Goal: Navigation & Orientation: Understand site structure

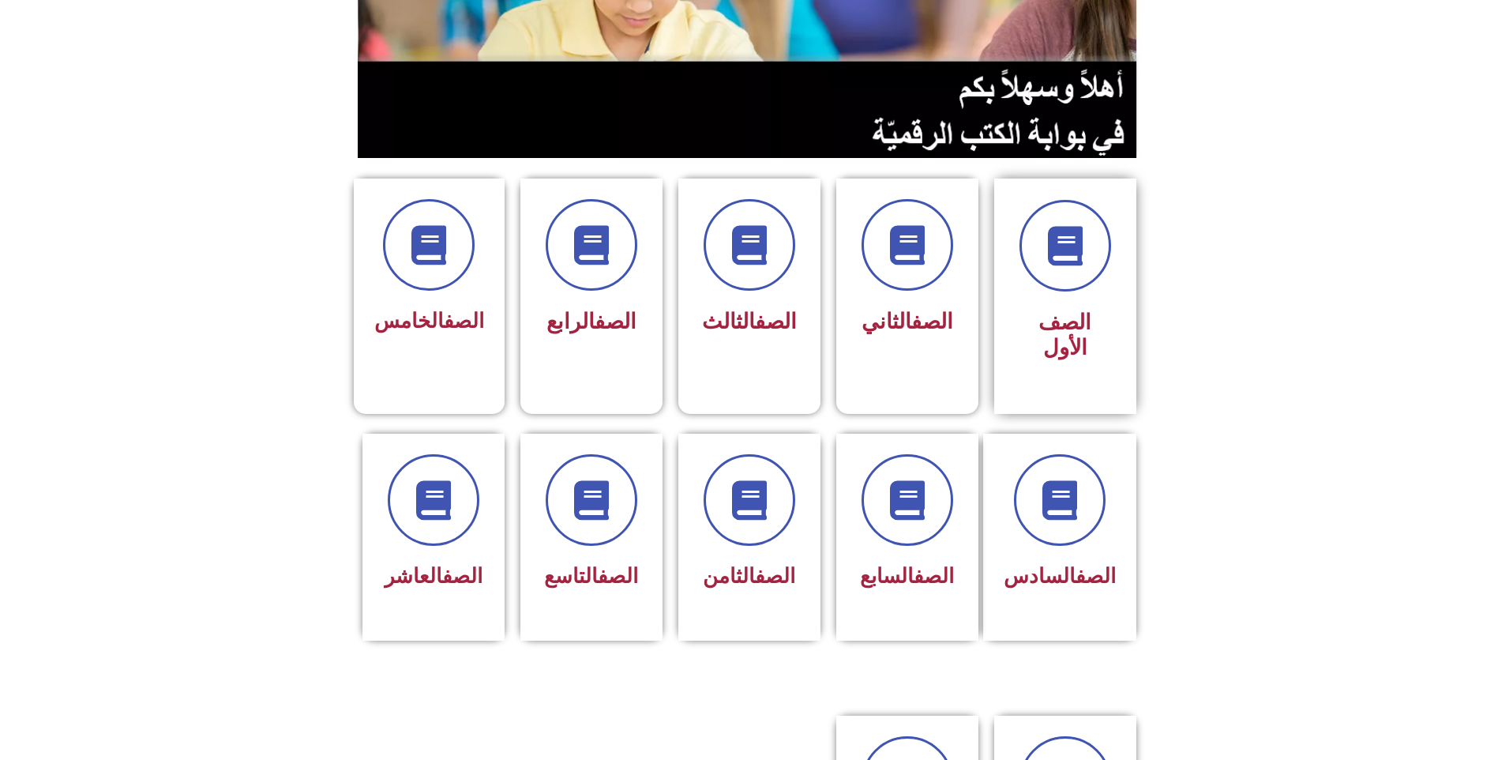
scroll to position [237, 0]
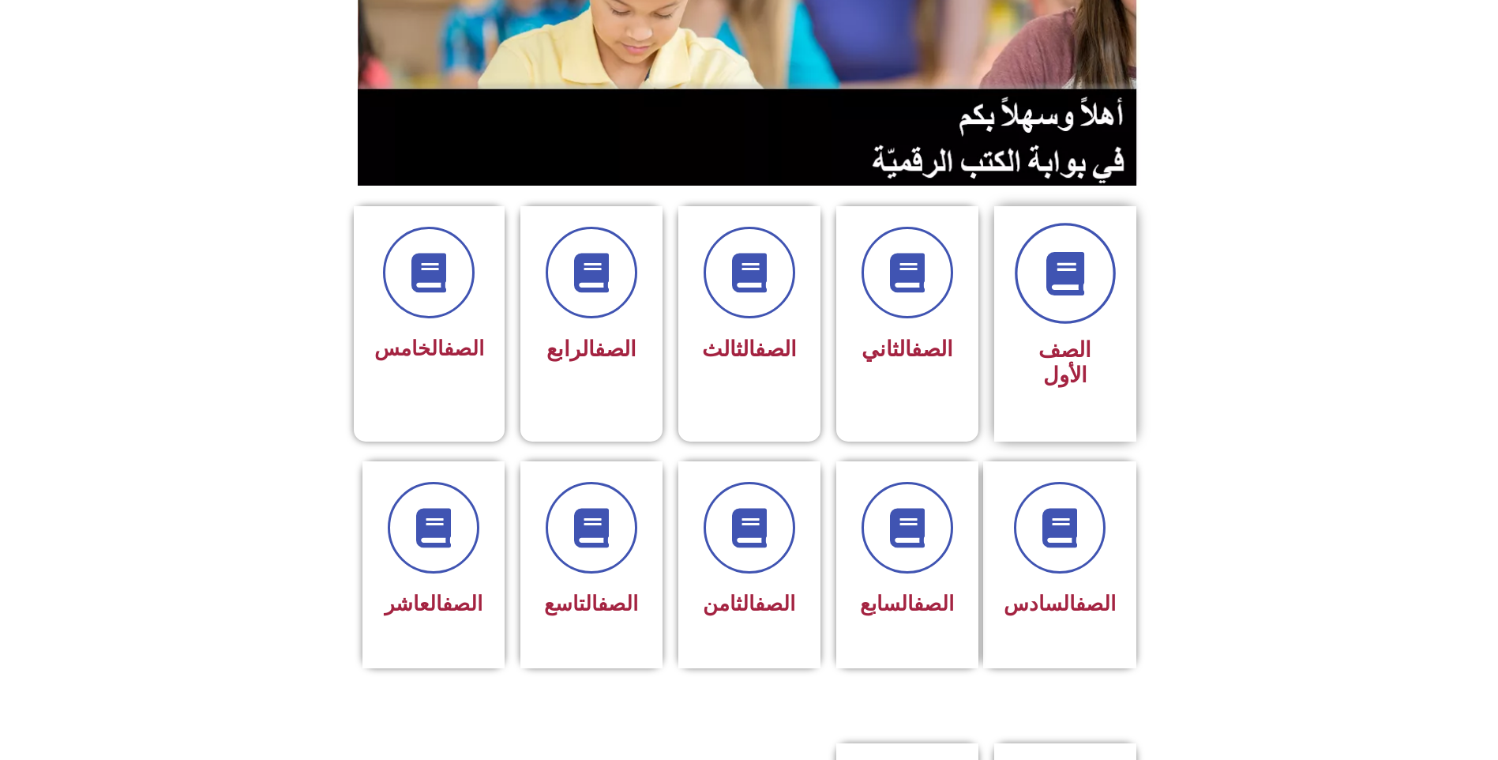
click at [1078, 252] on icon at bounding box center [1064, 273] width 43 height 43
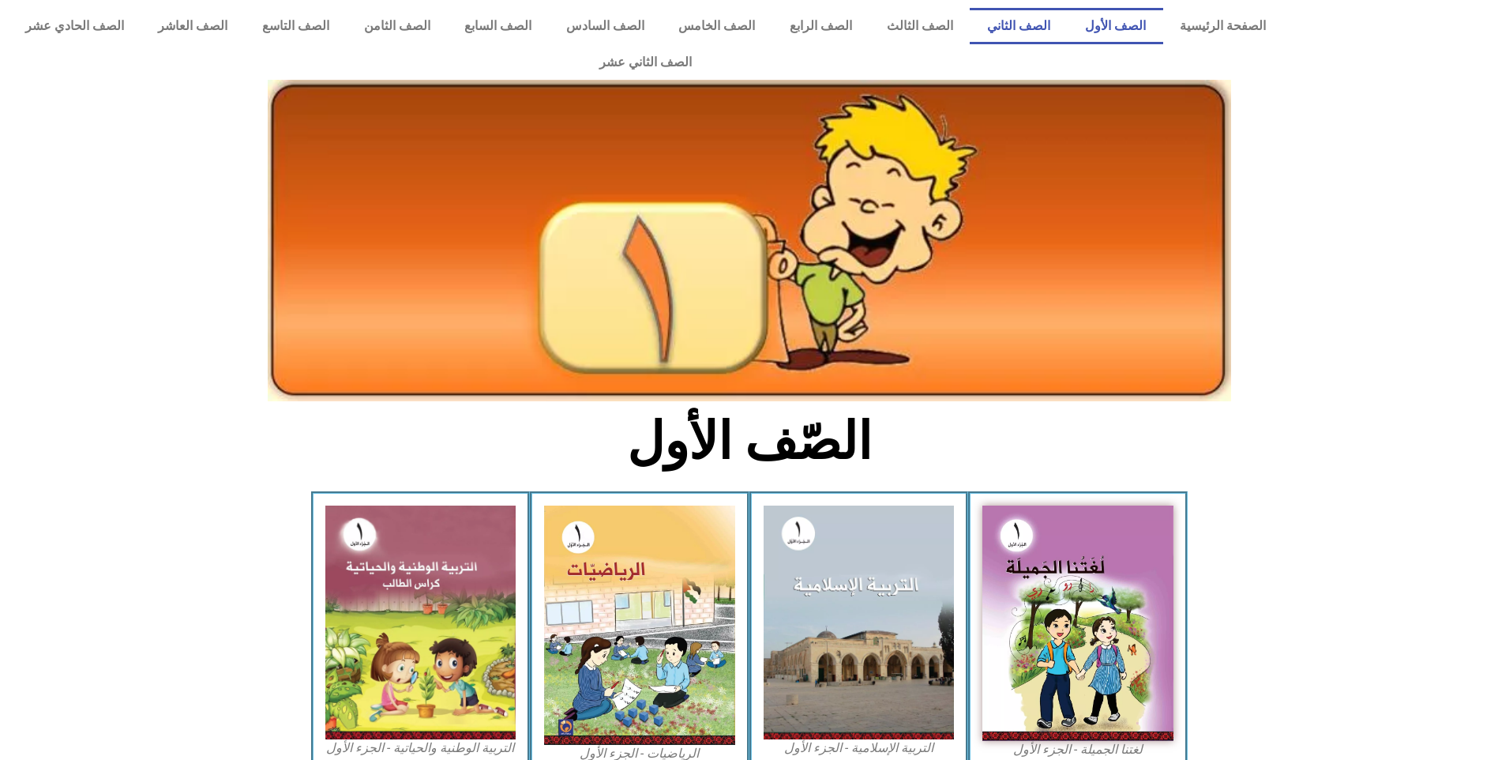
click at [1043, 22] on link "الصف الثاني" at bounding box center [1019, 26] width 98 height 36
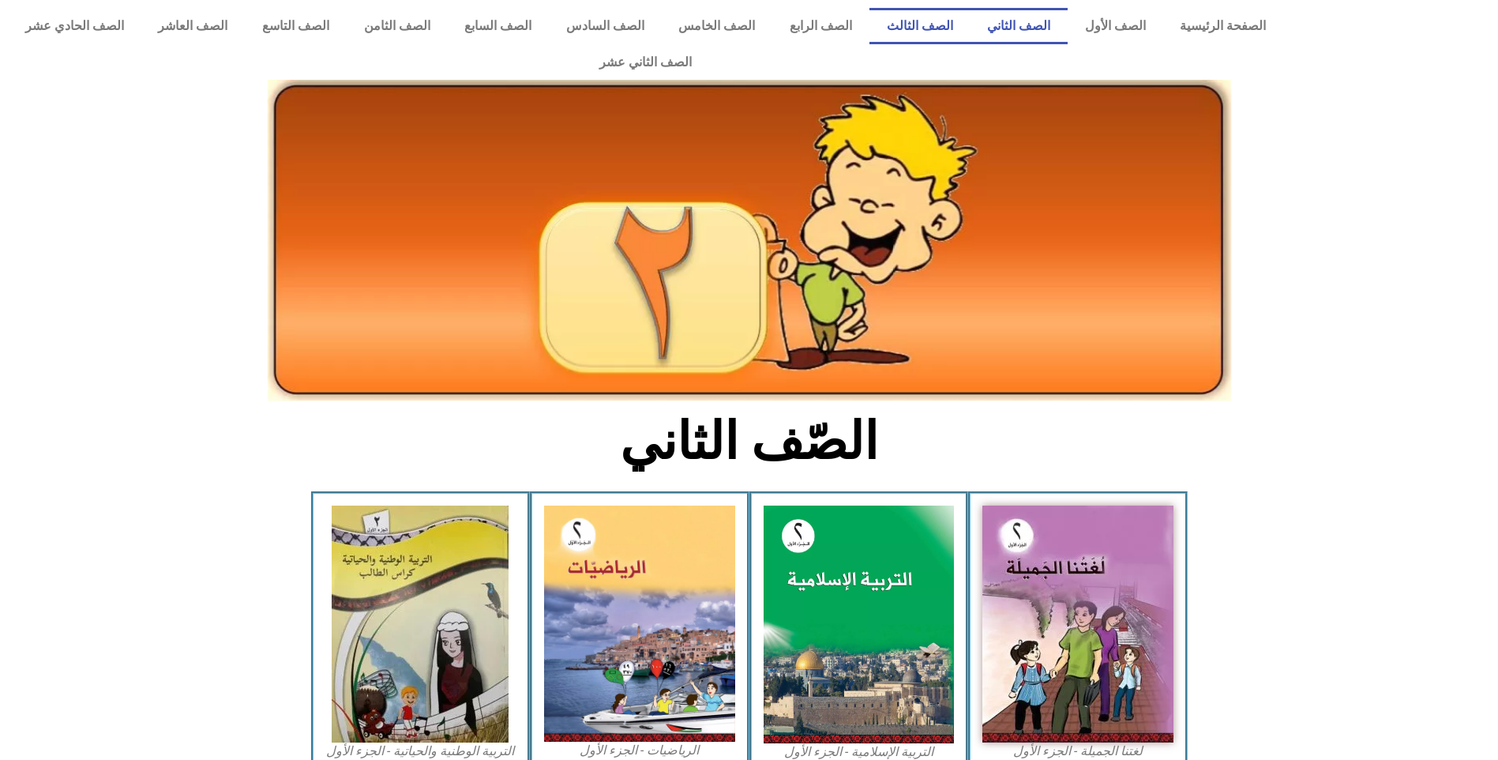
click at [964, 31] on link "الصف الثالث" at bounding box center [919, 26] width 101 height 36
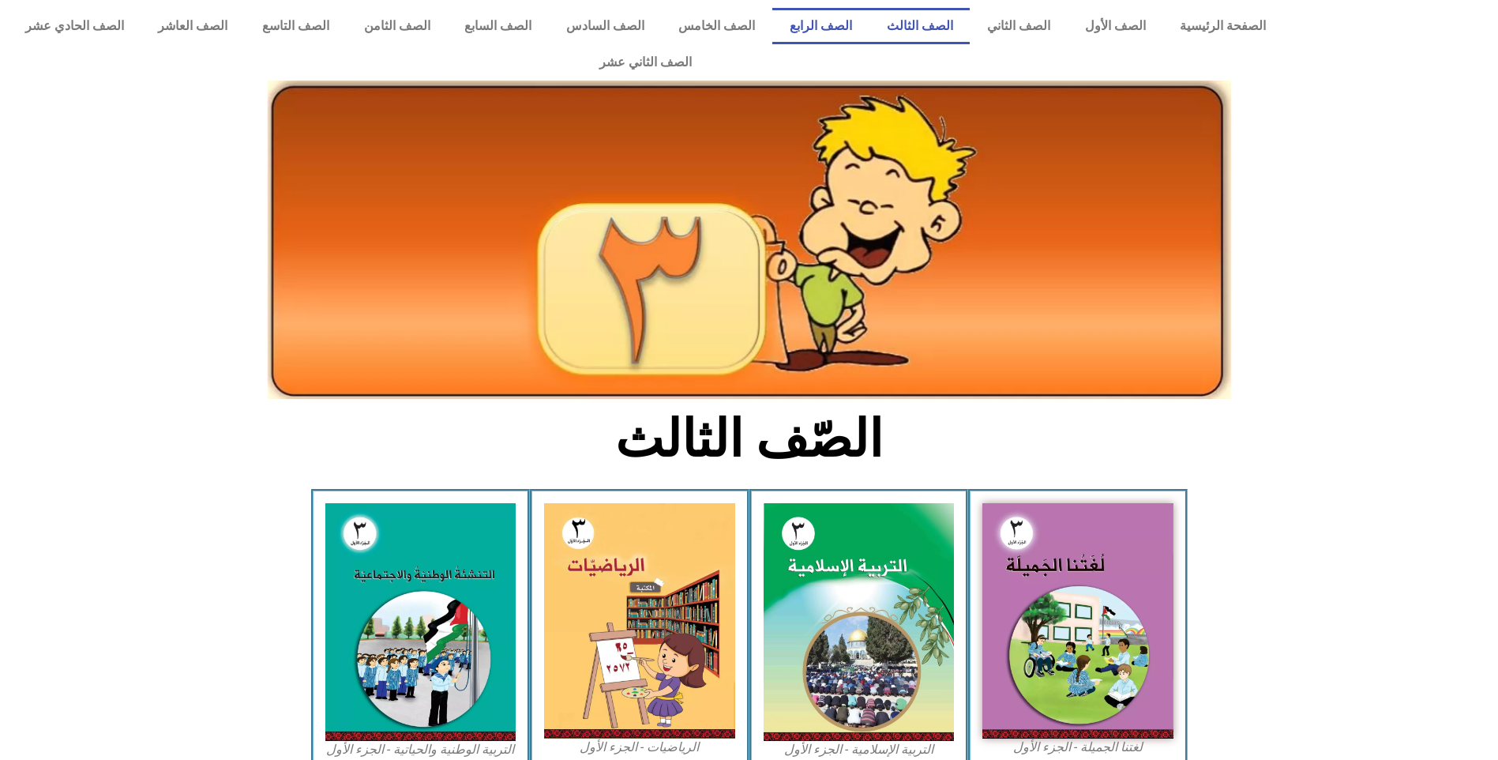
click at [869, 33] on link "الصف الرابع" at bounding box center [820, 26] width 97 height 36
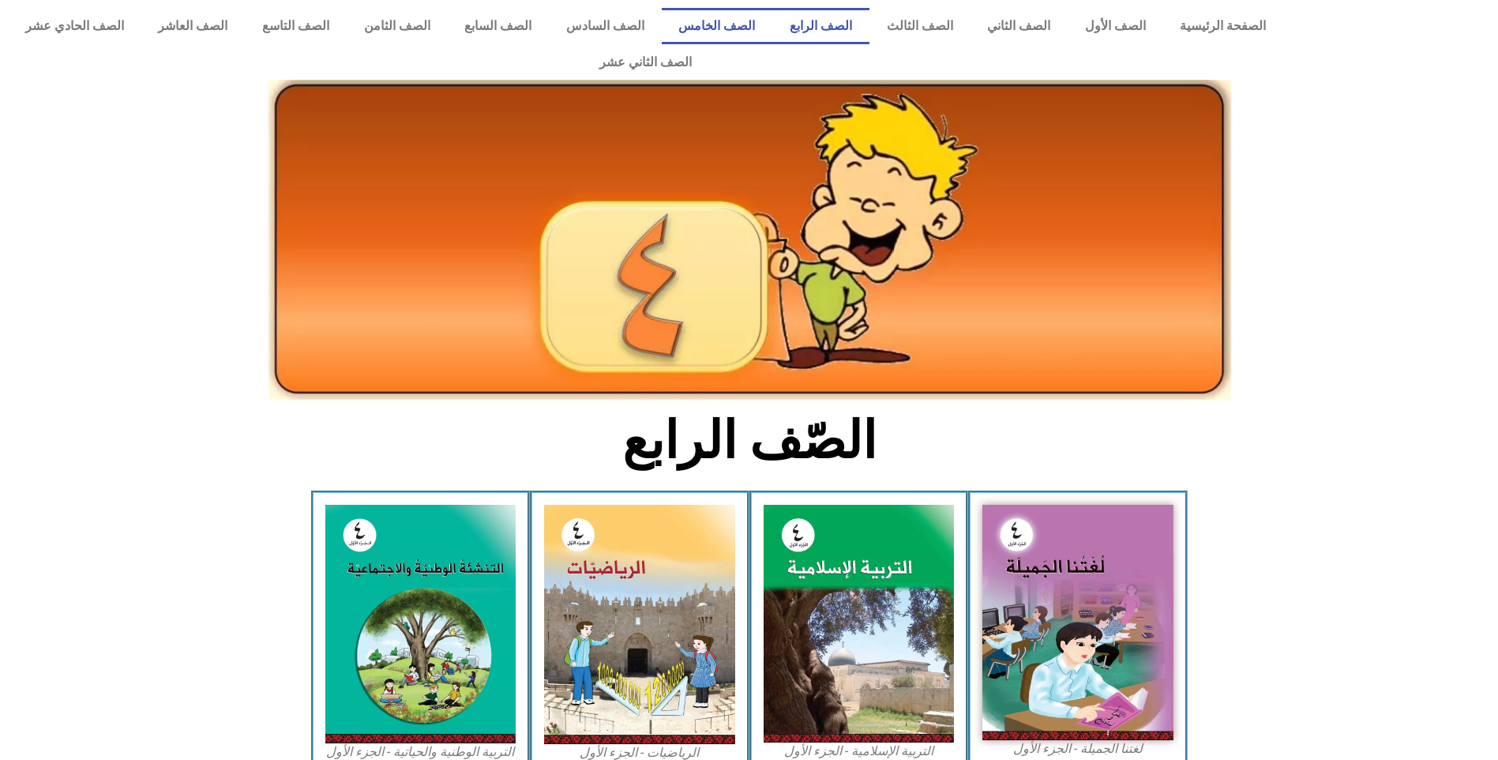
click at [771, 18] on link "الصف الخامس" at bounding box center [717, 26] width 111 height 36
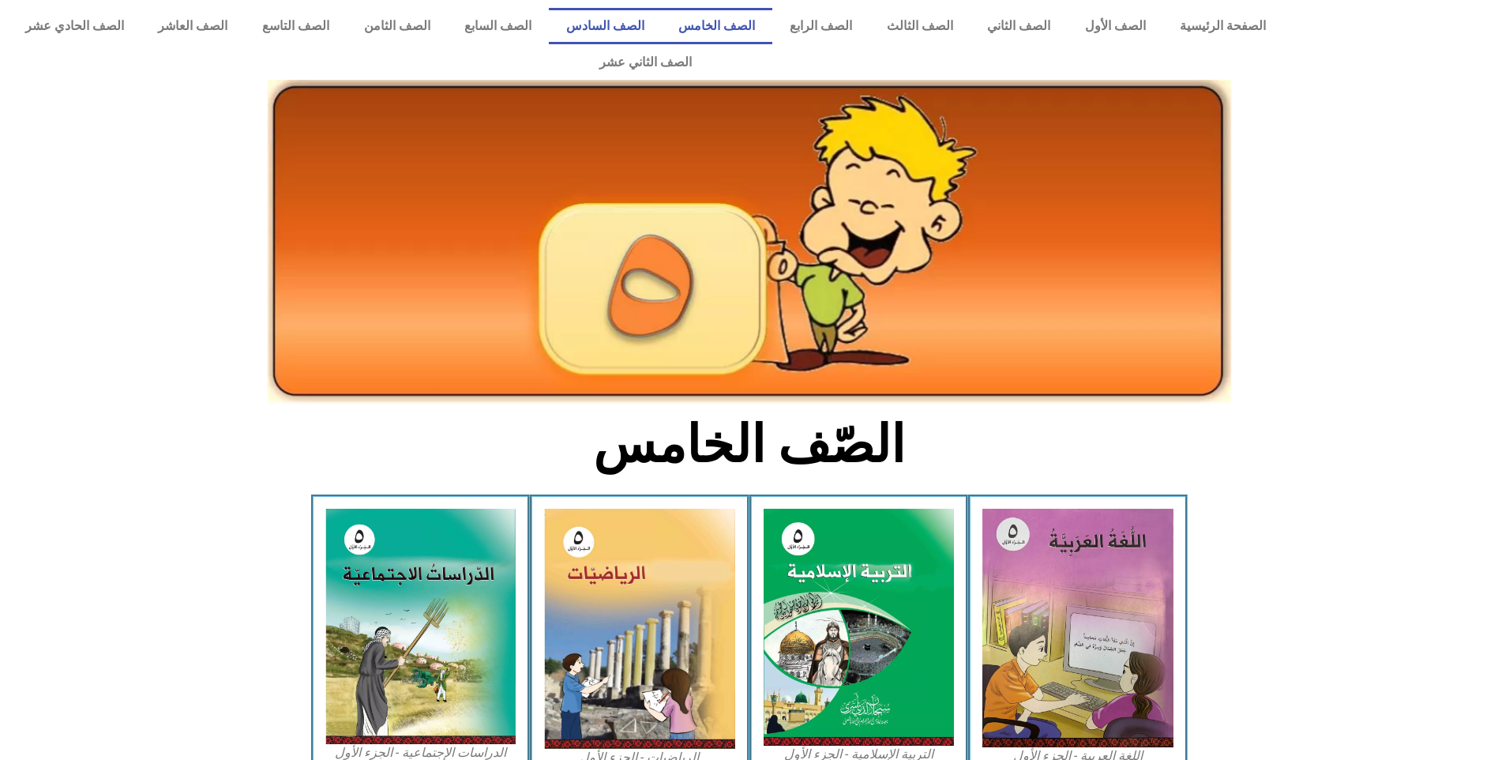
click at [654, 23] on link "الصف السادس" at bounding box center [605, 26] width 113 height 36
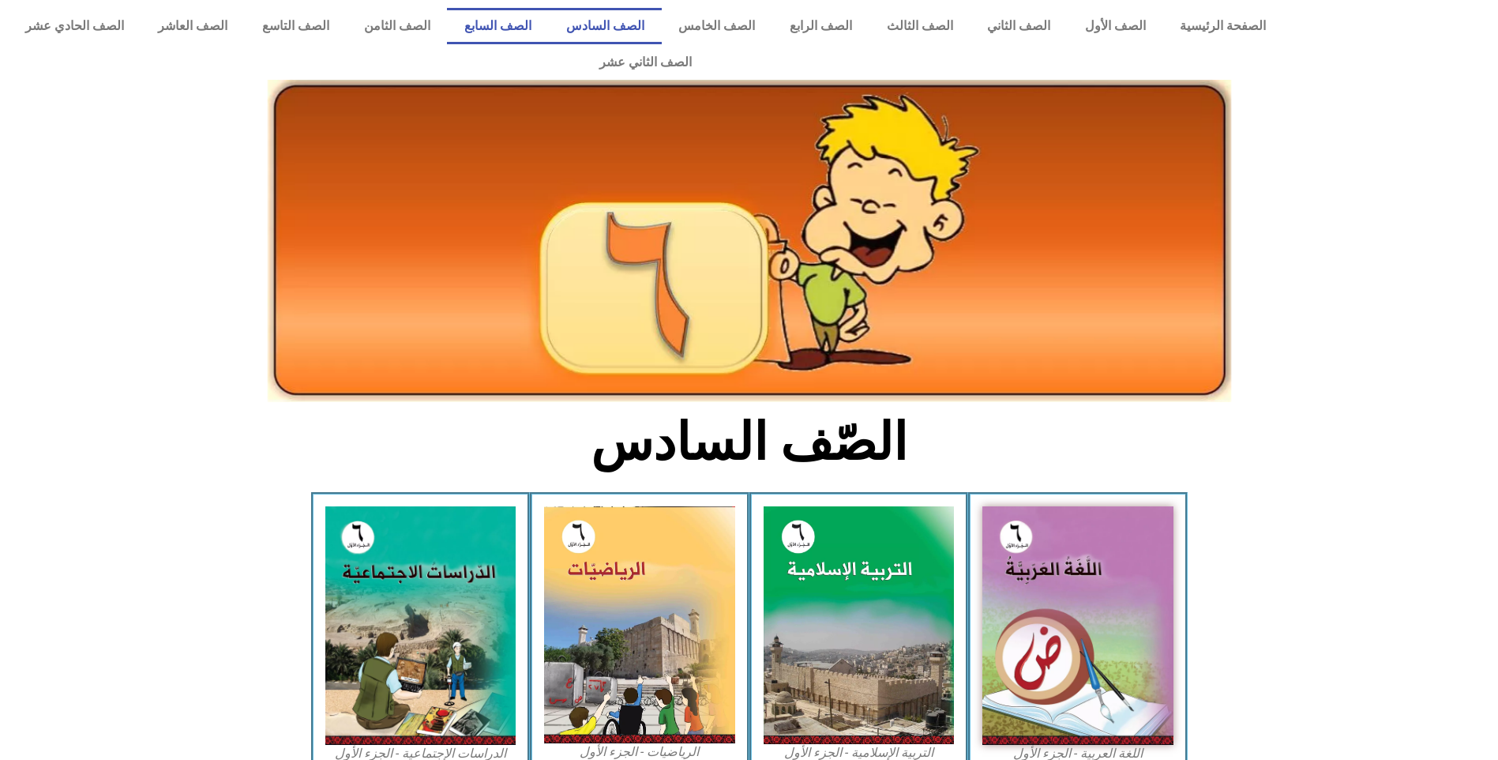
click at [549, 31] on link "الصف السابع" at bounding box center [498, 26] width 102 height 36
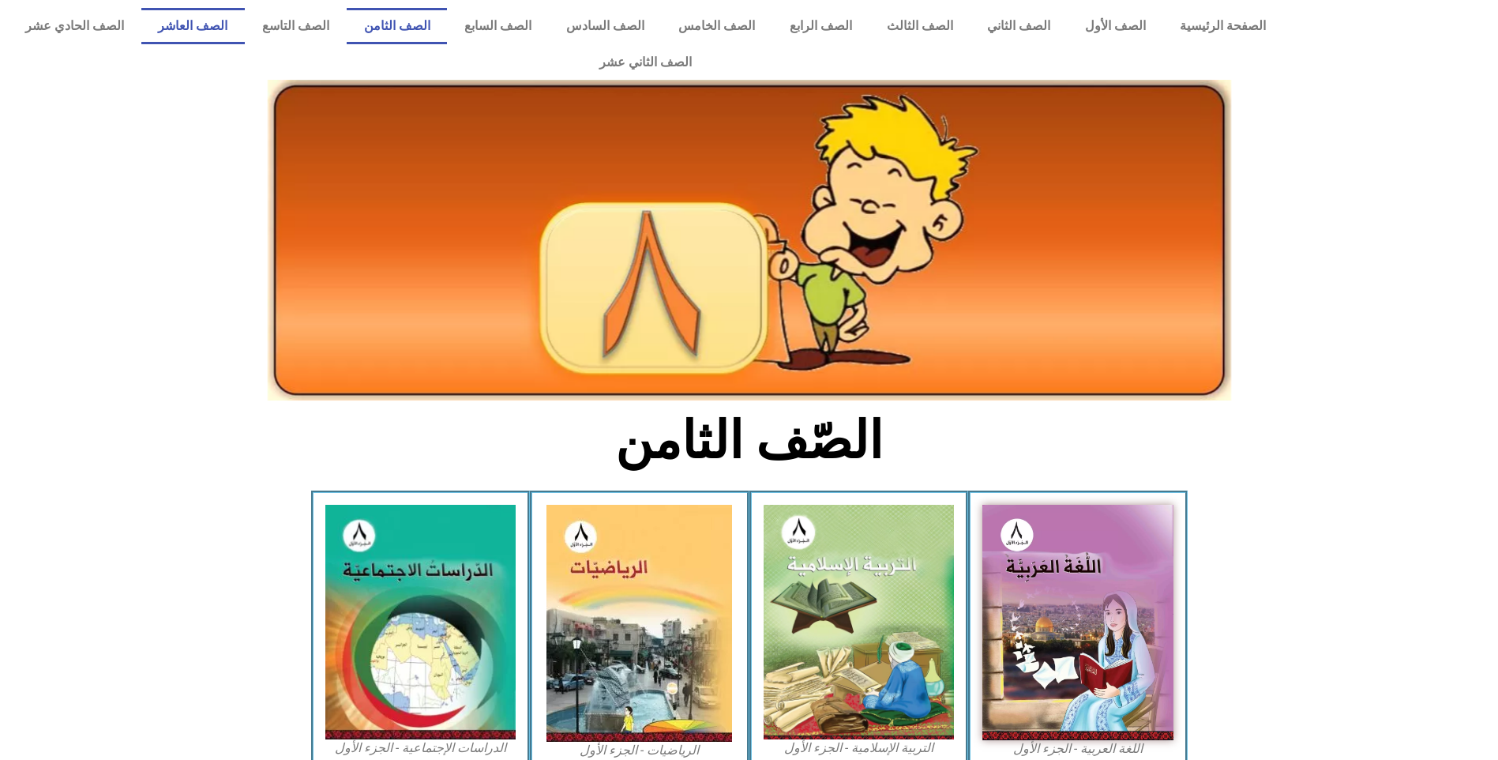
click at [246, 24] on link "الصف العاشر" at bounding box center [193, 26] width 104 height 36
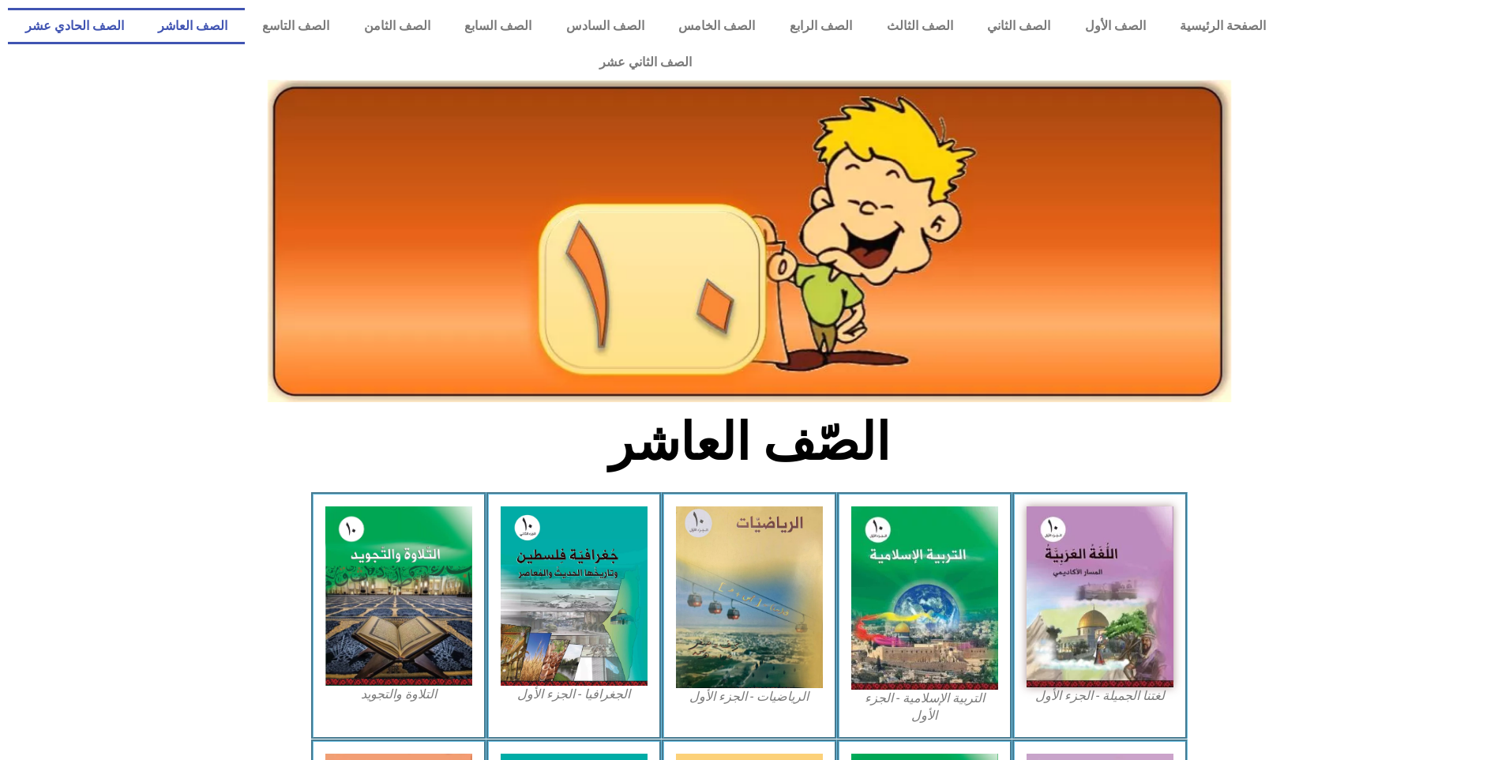
click at [141, 28] on link "الصف الحادي عشر" at bounding box center [74, 26] width 133 height 36
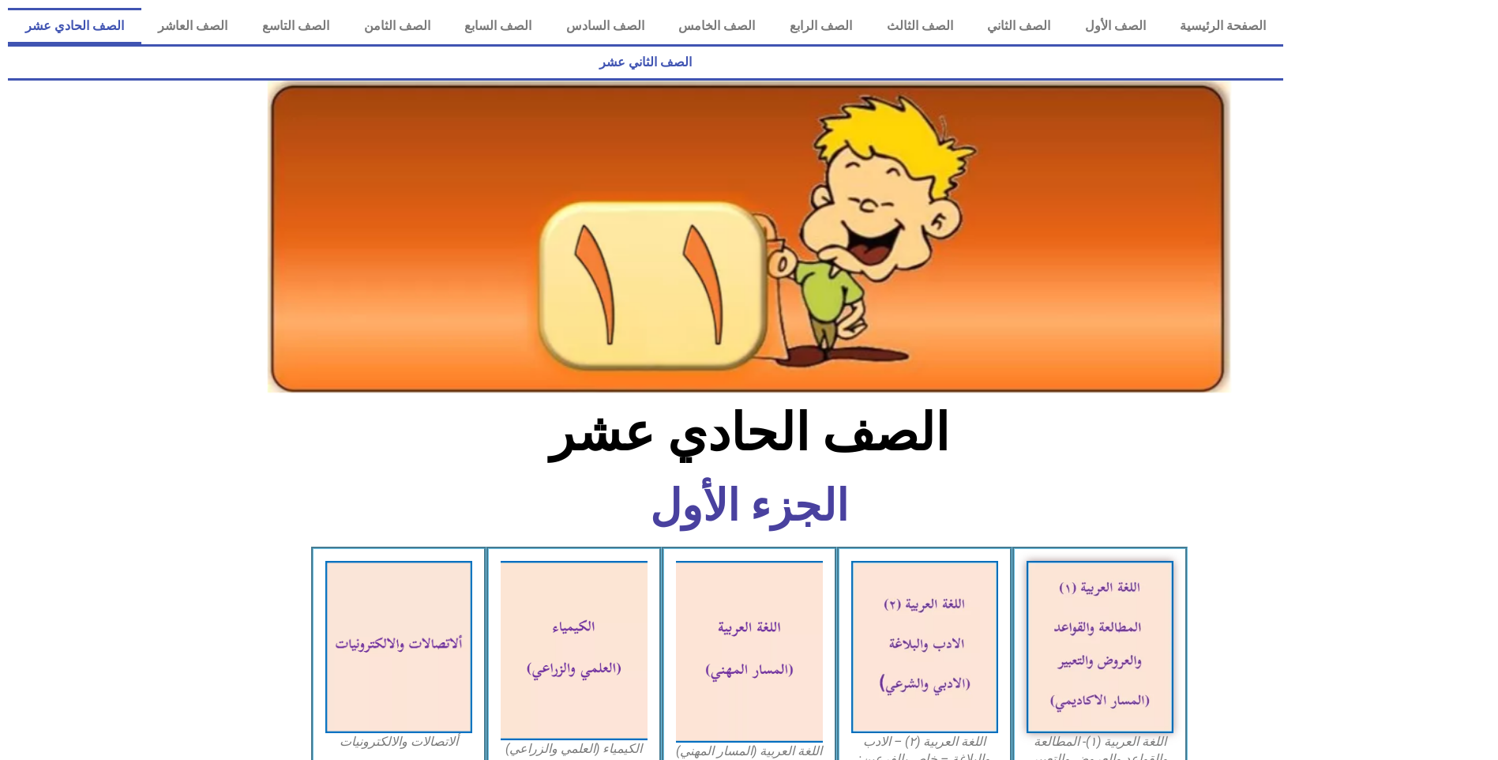
click at [58, 44] on link "الصف الثاني عشر" at bounding box center [645, 62] width 1275 height 36
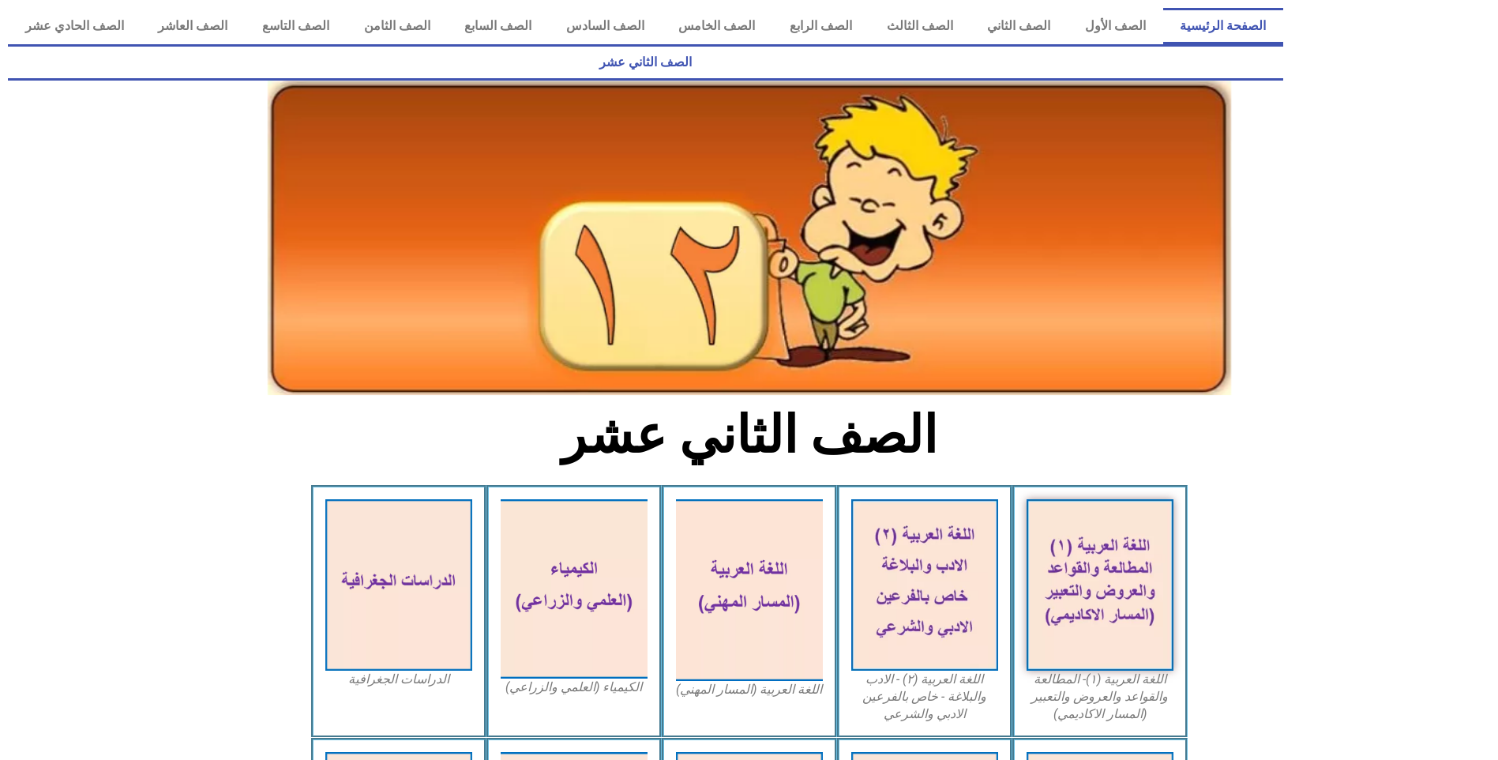
click at [1240, 30] on link "الصفحة الرئيسية" at bounding box center [1223, 26] width 121 height 36
